Goal: Transaction & Acquisition: Obtain resource

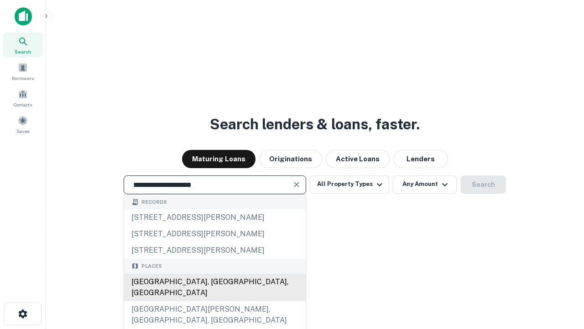
click at [214, 301] on div "[GEOGRAPHIC_DATA], [GEOGRAPHIC_DATA], [GEOGRAPHIC_DATA]" at bounding box center [215, 286] width 182 height 27
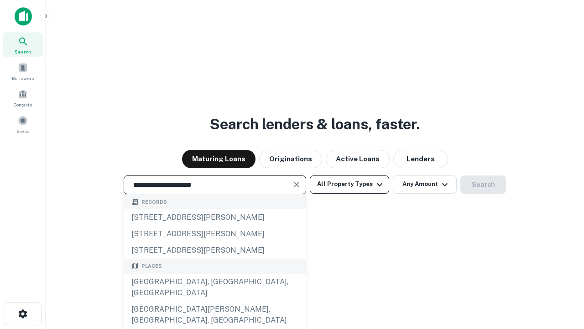
type input "**********"
click at [350, 184] on button "All Property Types" at bounding box center [349, 184] width 79 height 18
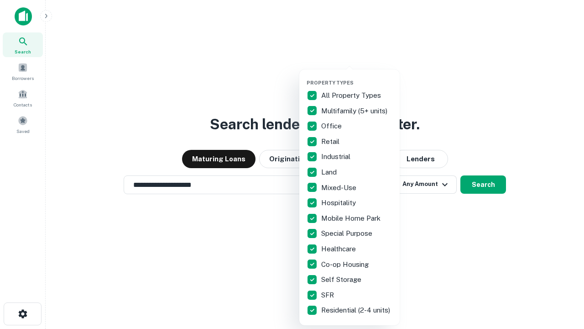
click at [357, 77] on button "button" at bounding box center [357, 77] width 100 height 0
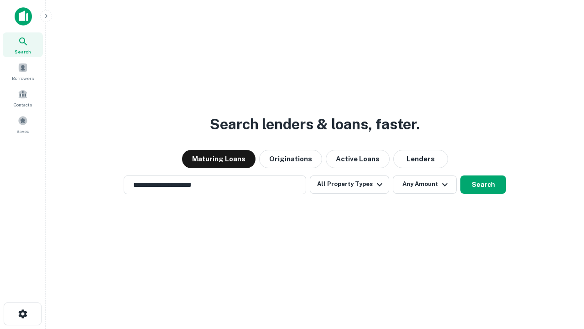
scroll to position [5, 110]
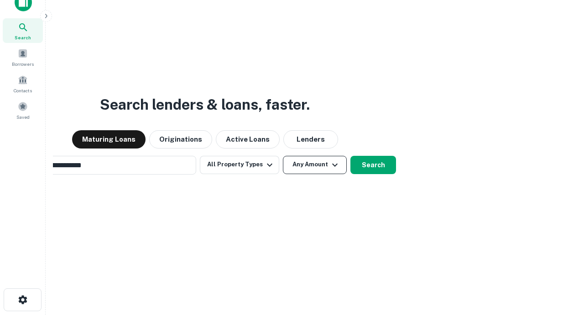
click at [283, 156] on button "Any Amount" at bounding box center [315, 165] width 64 height 18
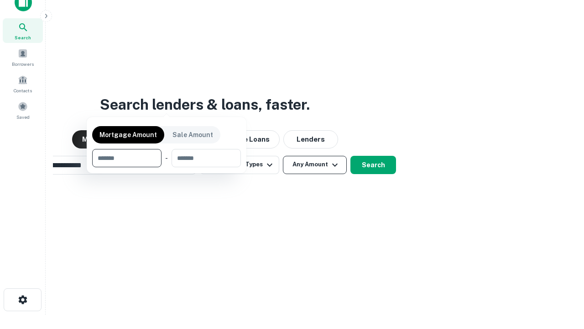
scroll to position [15, 0]
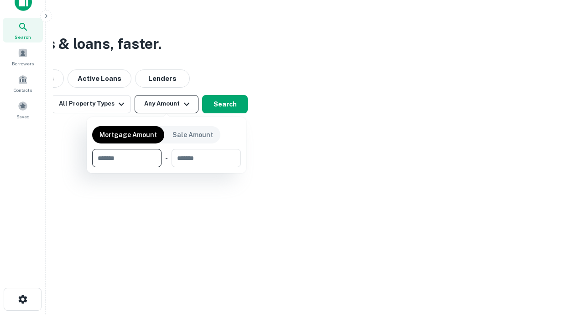
type input "*******"
click at [167, 167] on button "button" at bounding box center [166, 167] width 149 height 0
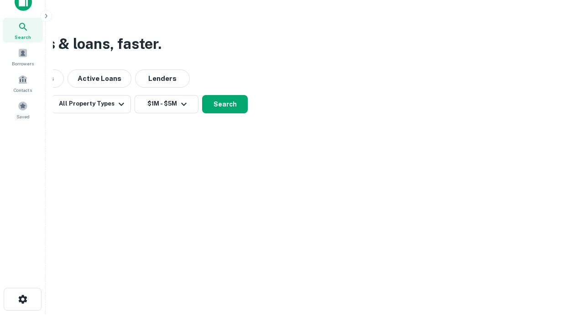
scroll to position [14, 0]
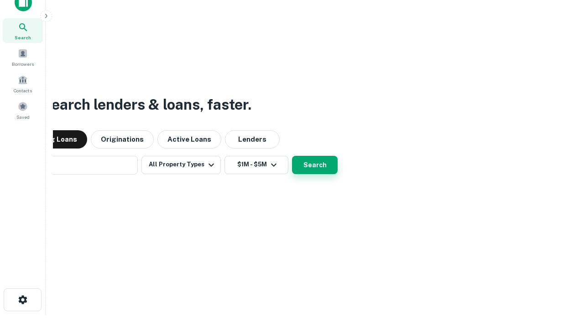
click at [292, 156] on button "Search" at bounding box center [315, 165] width 46 height 18
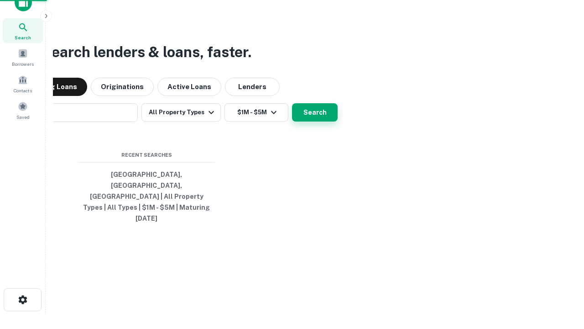
scroll to position [15, 0]
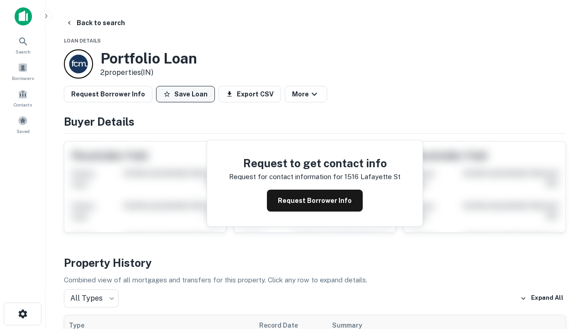
click at [185, 94] on button "Save Loan" at bounding box center [185, 94] width 59 height 16
click at [188, 94] on button "Loan Saved" at bounding box center [187, 94] width 63 height 16
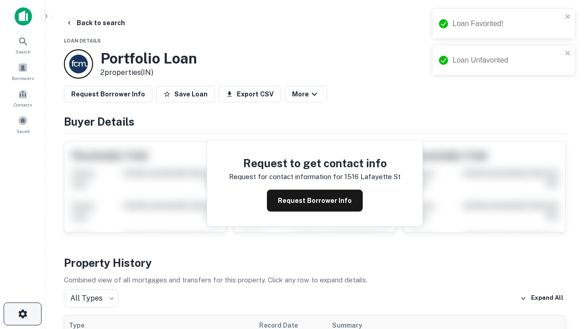
click at [22, 314] on icon "button" at bounding box center [22, 313] width 11 height 11
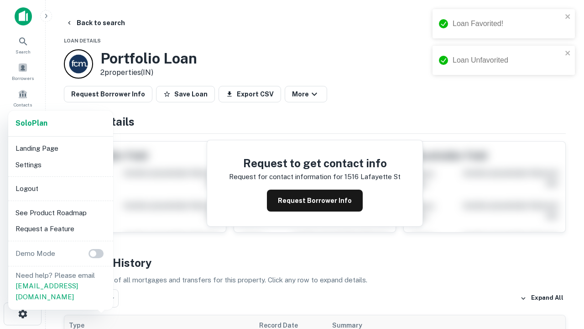
click at [60, 188] on li "Logout" at bounding box center [61, 188] width 98 height 16
